Goal: Task Accomplishment & Management: Manage account settings

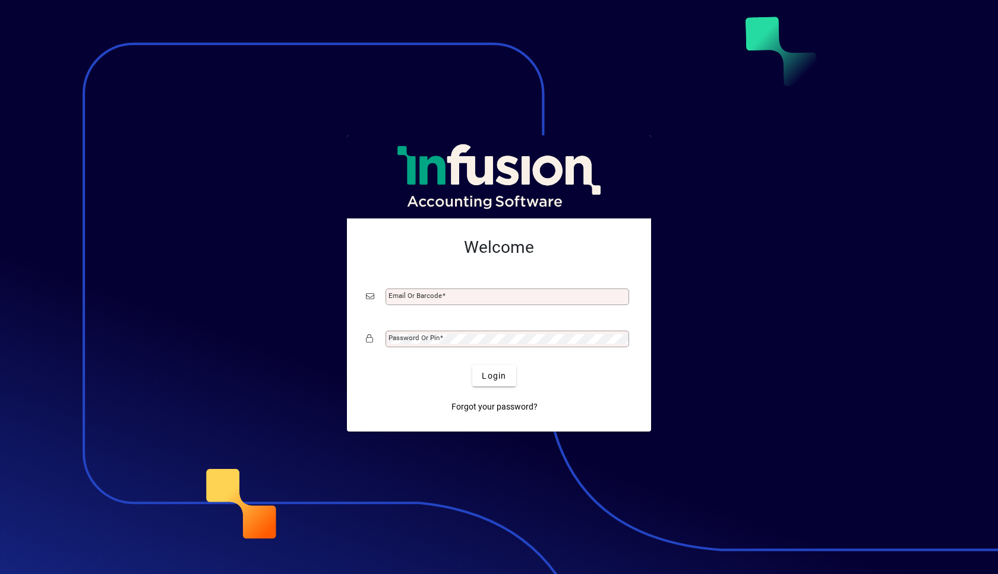
click at [177, 249] on div at bounding box center [499, 287] width 998 height 574
